Goal: Understand process/instructions

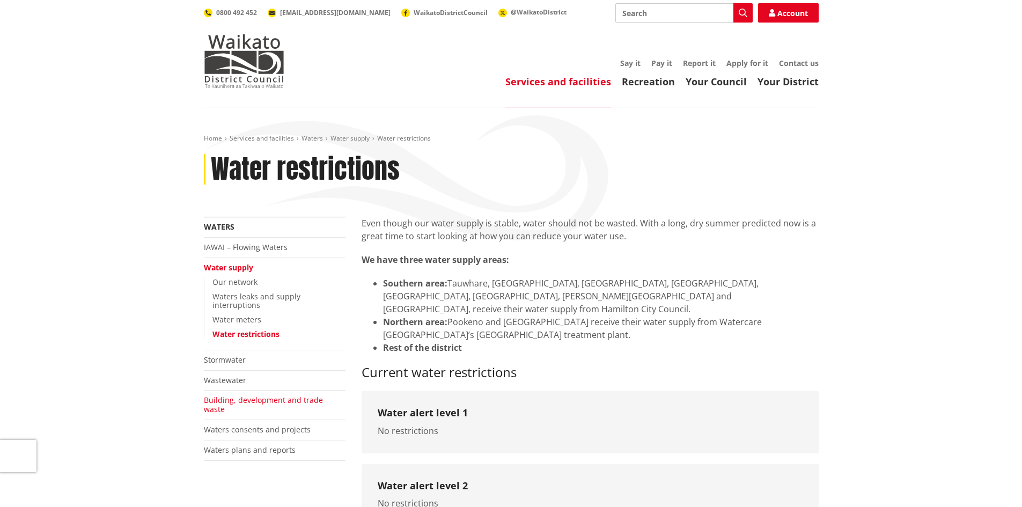
click at [278, 395] on link "Building, development and trade waste" at bounding box center [263, 404] width 119 height 19
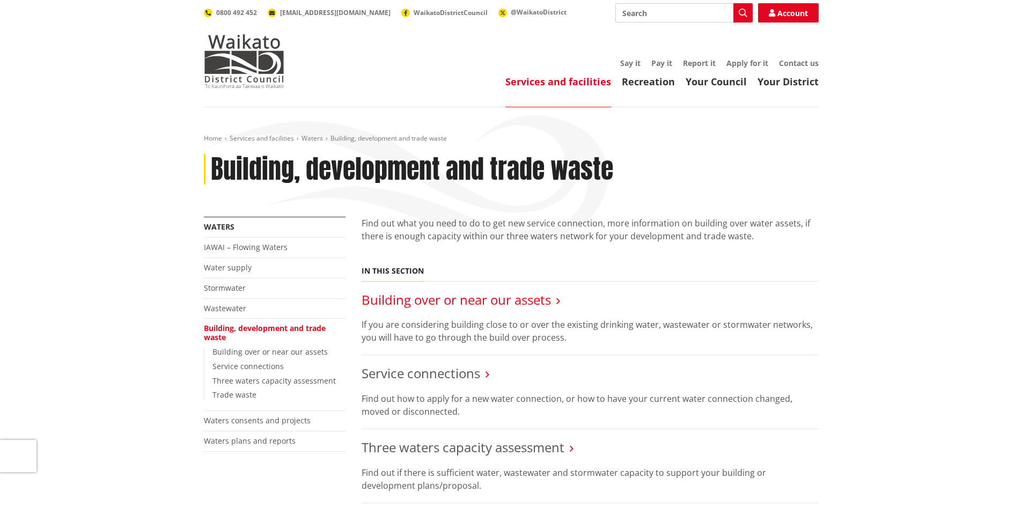
click at [469, 302] on link "Building over or near our assets" at bounding box center [455, 300] width 189 height 18
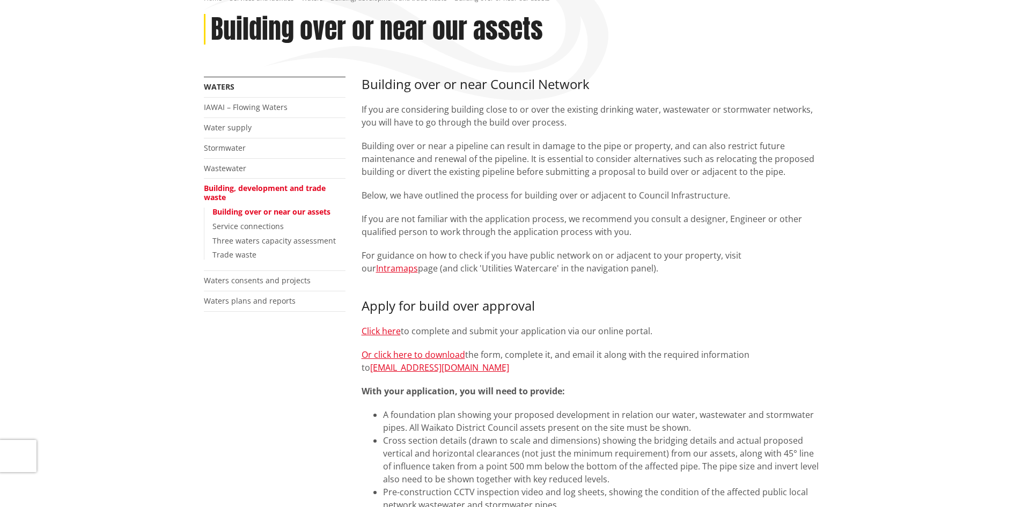
scroll to position [161, 0]
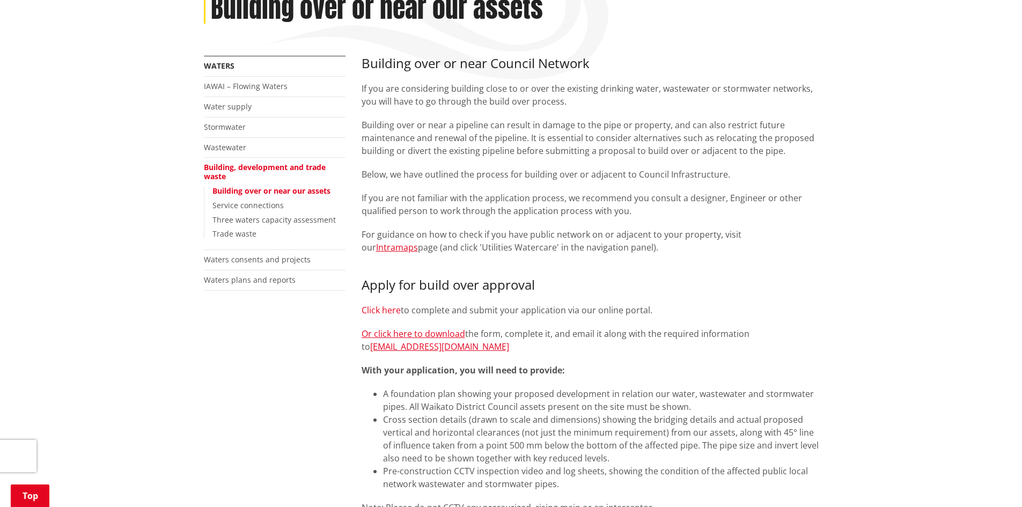
click at [378, 311] on link "Click here" at bounding box center [380, 310] width 39 height 12
